Goal: Task Accomplishment & Management: Use online tool/utility

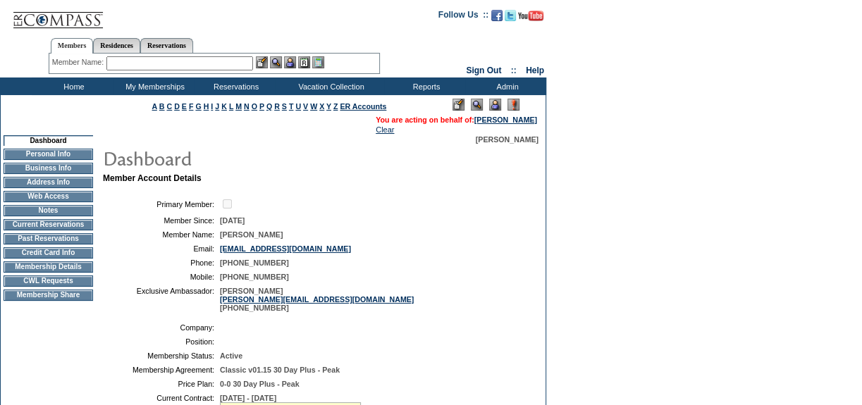
click at [80, 228] on td "Current Reservations" at bounding box center [48, 224] width 89 height 11
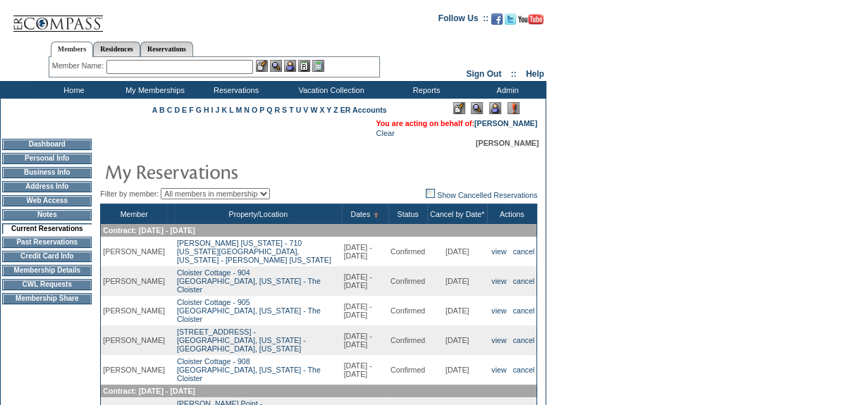
click at [207, 70] on input "text" at bounding box center [179, 67] width 147 height 14
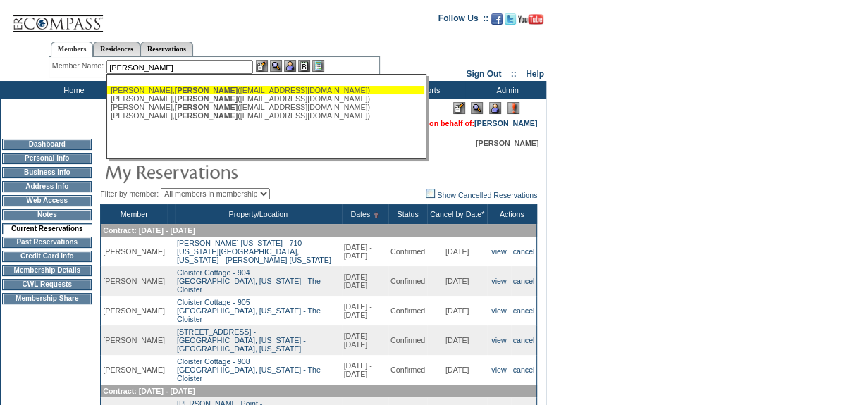
click at [224, 86] on div "[PERSON_NAME] ([EMAIL_ADDRESS][DOMAIN_NAME])" at bounding box center [266, 90] width 310 height 8
type input "[PERSON_NAME] ([EMAIL_ADDRESS][DOMAIN_NAME])"
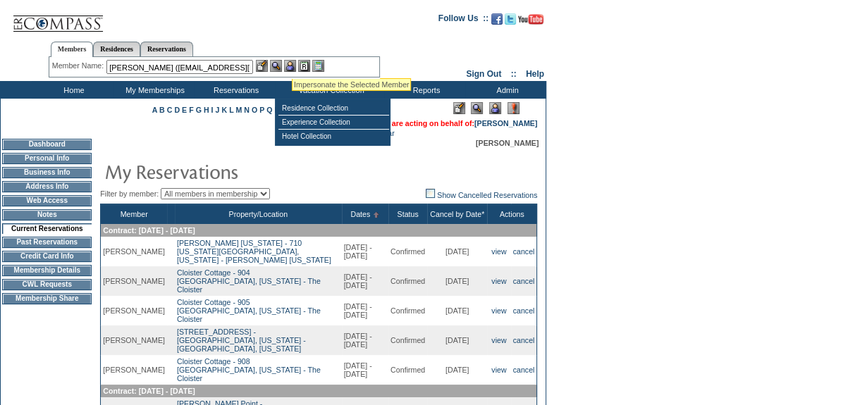
drag, startPoint x: 293, startPoint y: 61, endPoint x: 278, endPoint y: 61, distance: 14.8
click at [293, 61] on img at bounding box center [290, 66] width 12 height 12
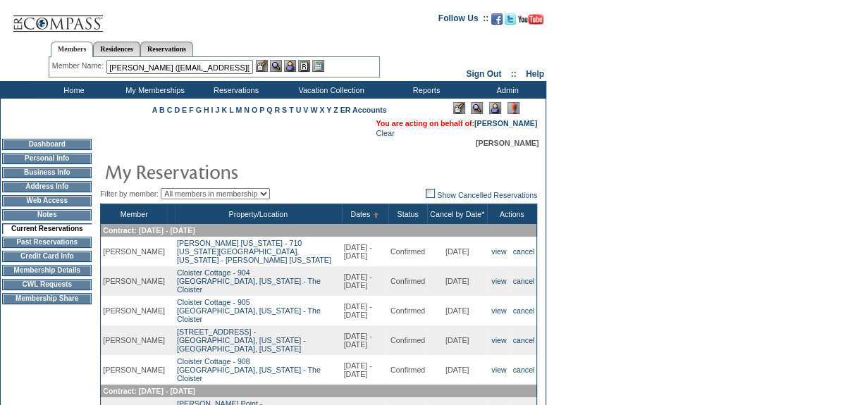
click at [278, 63] on img at bounding box center [276, 66] width 12 height 12
